Goal: Task Accomplishment & Management: Manage account settings

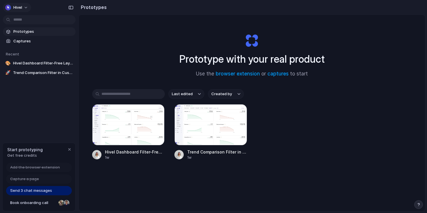
click at [21, 8] on span "hivel" at bounding box center [17, 8] width 9 height 6
click at [28, 19] on span "Settings" at bounding box center [21, 21] width 16 height 6
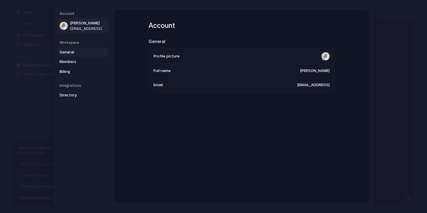
click at [70, 52] on span "General" at bounding box center [78, 52] width 37 height 6
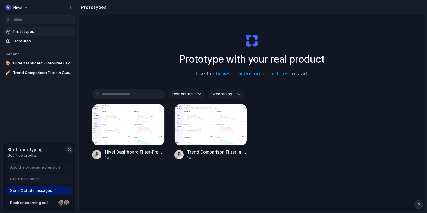
click at [70, 148] on div "button" at bounding box center [69, 149] width 5 height 5
